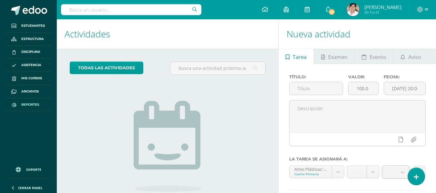
click at [24, 106] on span "Reportes" at bounding box center [30, 104] width 18 height 5
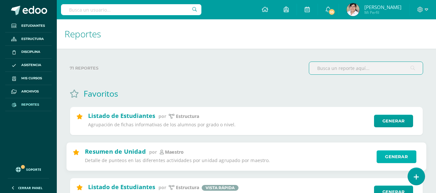
click at [383, 156] on link "Generar" at bounding box center [396, 156] width 40 height 13
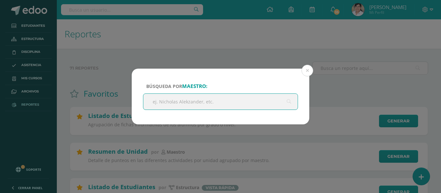
click at [205, 97] on input "text" at bounding box center [220, 102] width 154 height 16
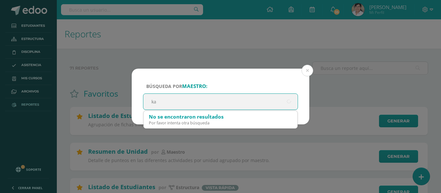
type input "kat"
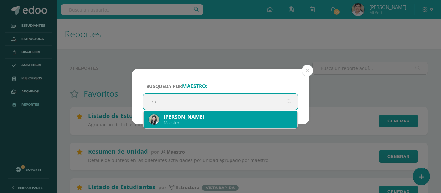
click at [208, 123] on div "Maestro" at bounding box center [228, 122] width 128 height 5
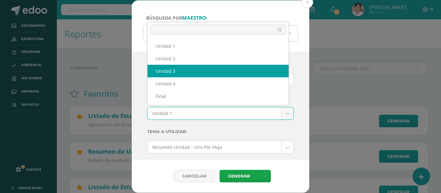
select select "Unidad 3"
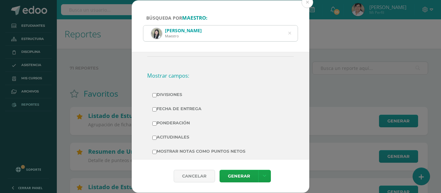
scroll to position [161, 0]
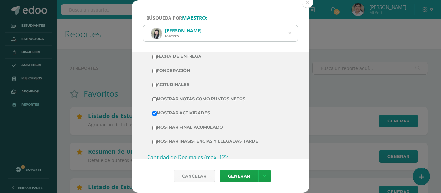
click at [163, 66] on td "Ponderación" at bounding box center [220, 71] width 146 height 14
click at [163, 67] on label "Ponderación" at bounding box center [220, 70] width 136 height 9
click at [156, 69] on input "Ponderación" at bounding box center [154, 71] width 4 height 4
checkbox input "true"
click at [174, 84] on label "Acitudinales" at bounding box center [220, 84] width 136 height 9
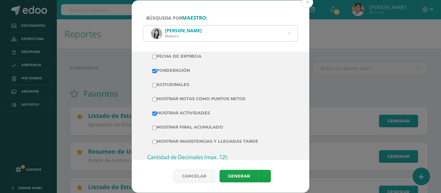
click at [156, 84] on input "Acitudinales" at bounding box center [154, 85] width 4 height 4
checkbox input "true"
drag, startPoint x: 175, startPoint y: 94, endPoint x: 175, endPoint y: 101, distance: 7.7
click at [175, 96] on td "Mostrar Notas Como Puntos Netos" at bounding box center [220, 99] width 146 height 14
click at [175, 101] on label "Mostrar Notas Como Puntos Netos" at bounding box center [220, 98] width 136 height 9
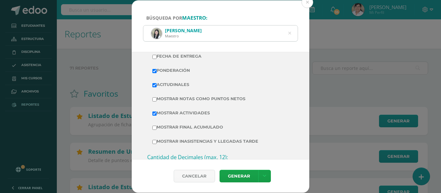
click at [156, 101] on input "Mostrar Notas Como Puntos Netos" at bounding box center [154, 99] width 4 height 4
checkbox input "true"
click at [191, 130] on label "Mostrar Final Acumulado" at bounding box center [220, 127] width 136 height 9
click at [156, 130] on input "Mostrar Final Acumulado" at bounding box center [154, 128] width 4 height 4
checkbox input "true"
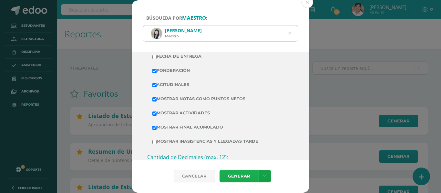
click at [236, 177] on link "Generar" at bounding box center [238, 176] width 39 height 13
